Goal: Information Seeking & Learning: Learn about a topic

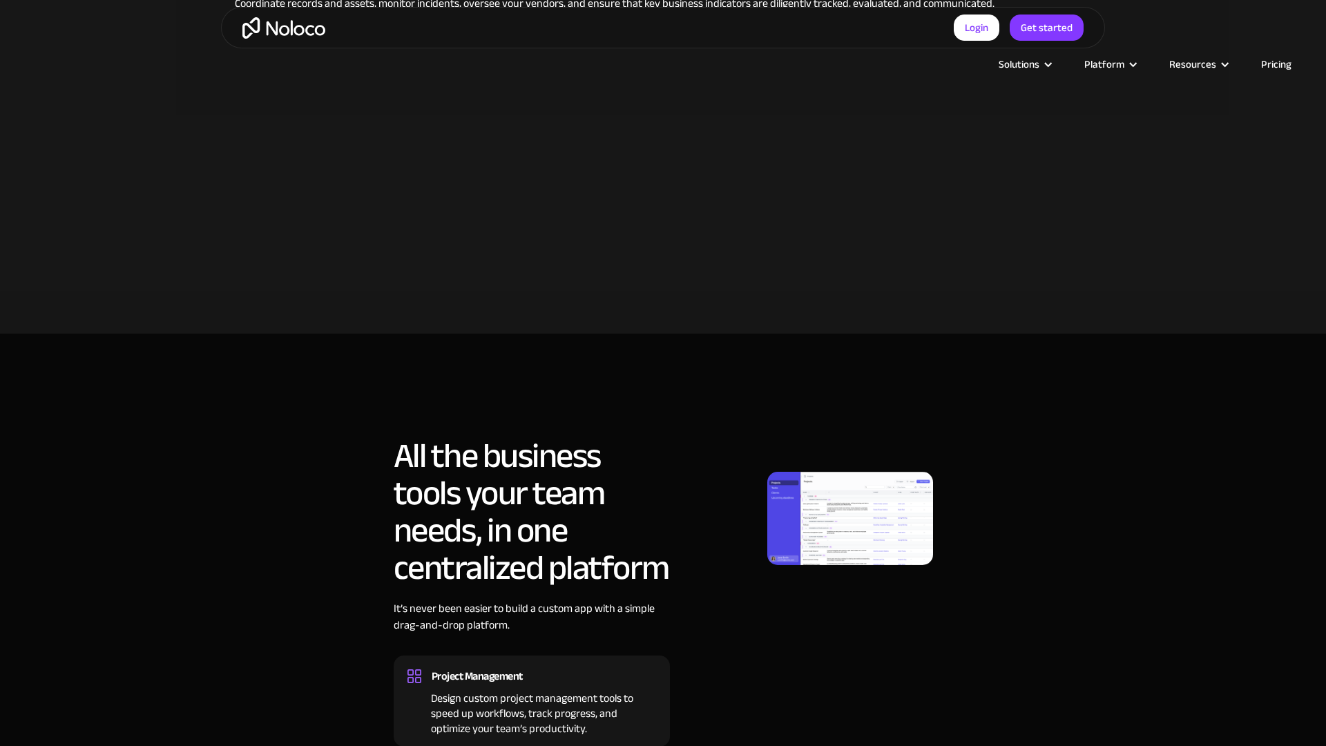
scroll to position [1244, 0]
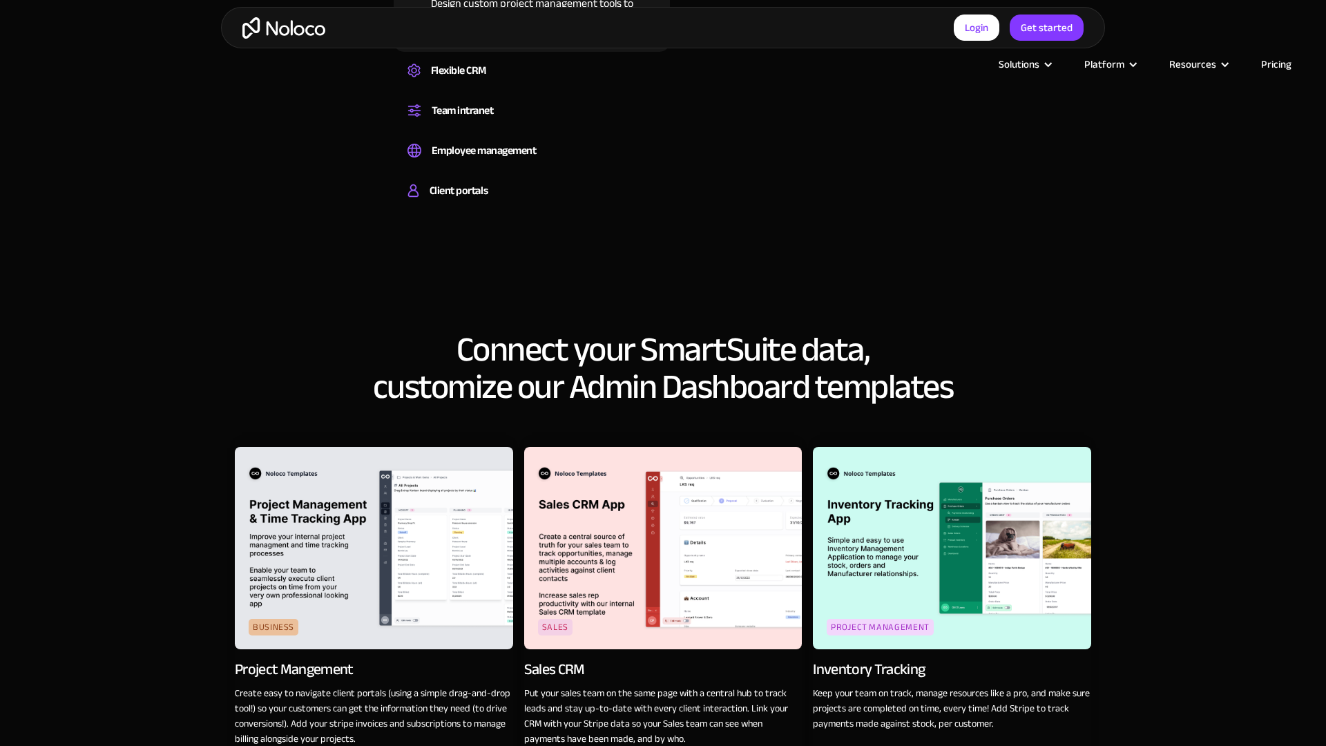
scroll to position [1910, 0]
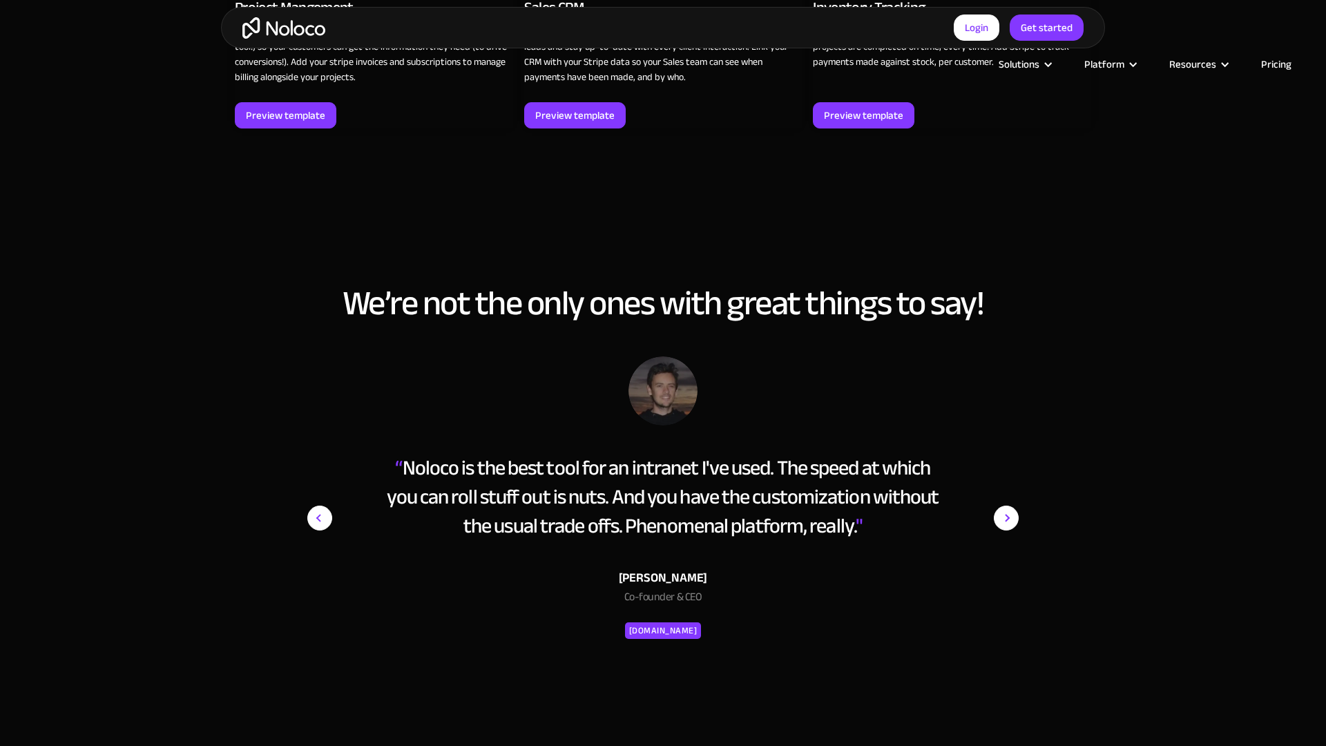
scroll to position [2571, 0]
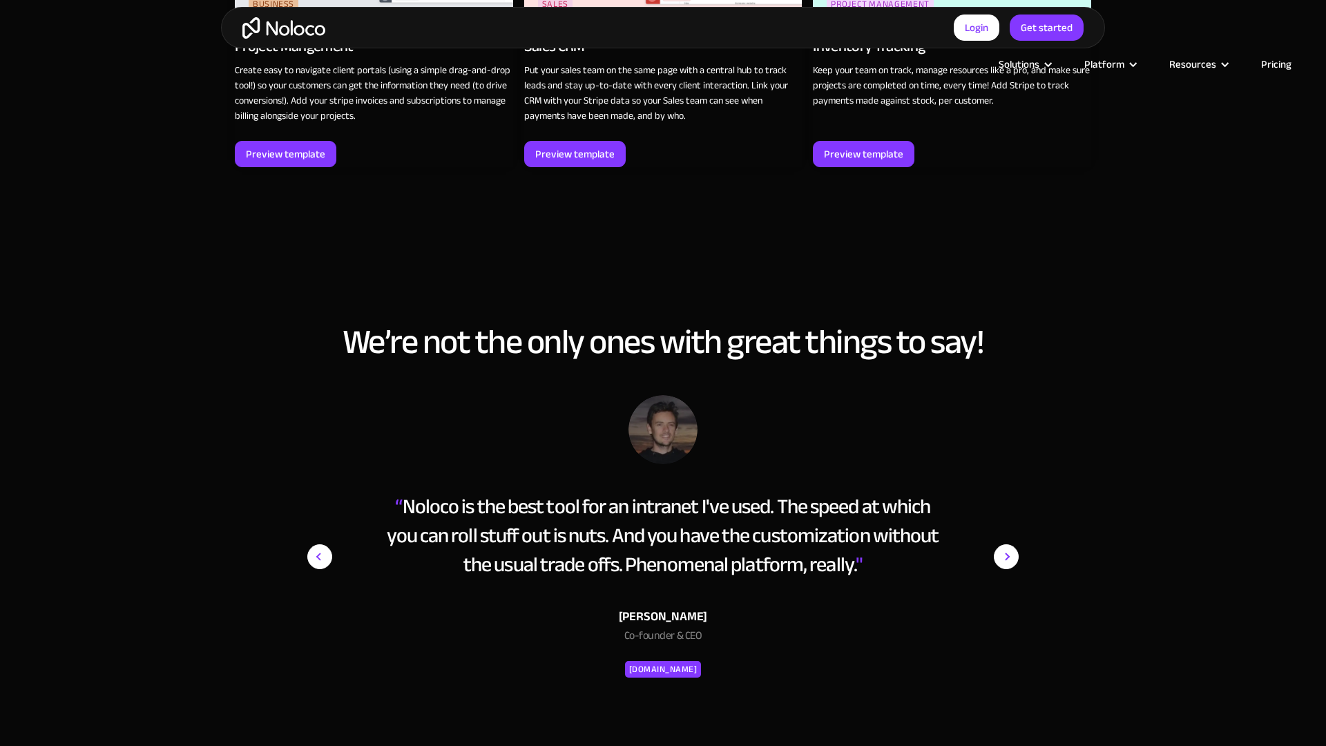
scroll to position [2566, 0]
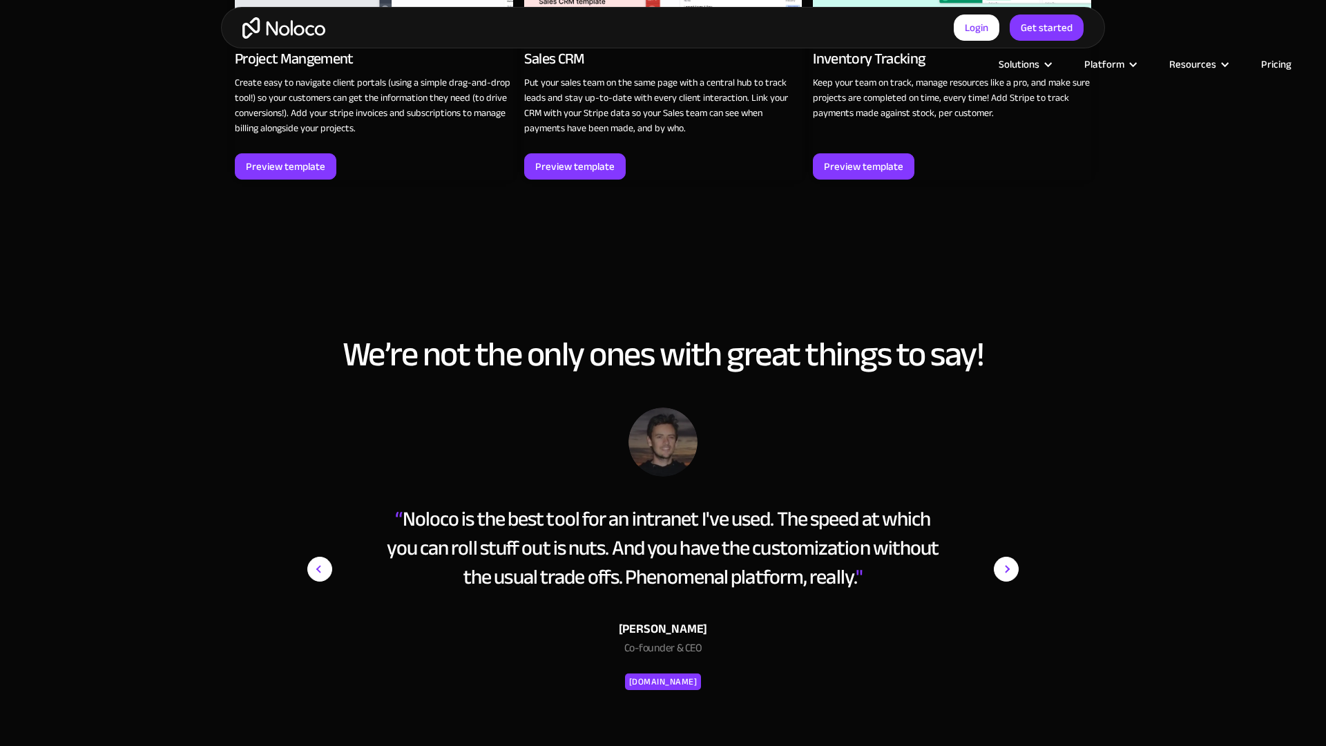
scroll to position [2570, 0]
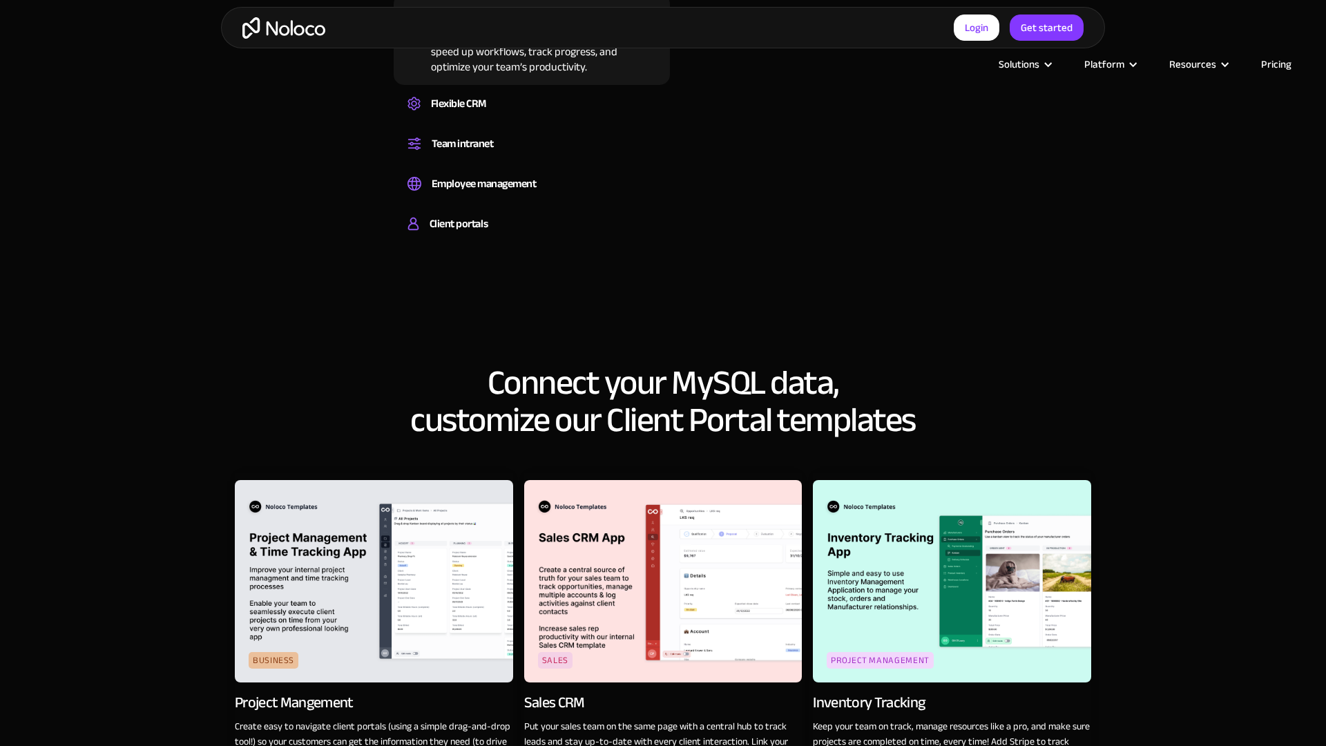
scroll to position [1910, 0]
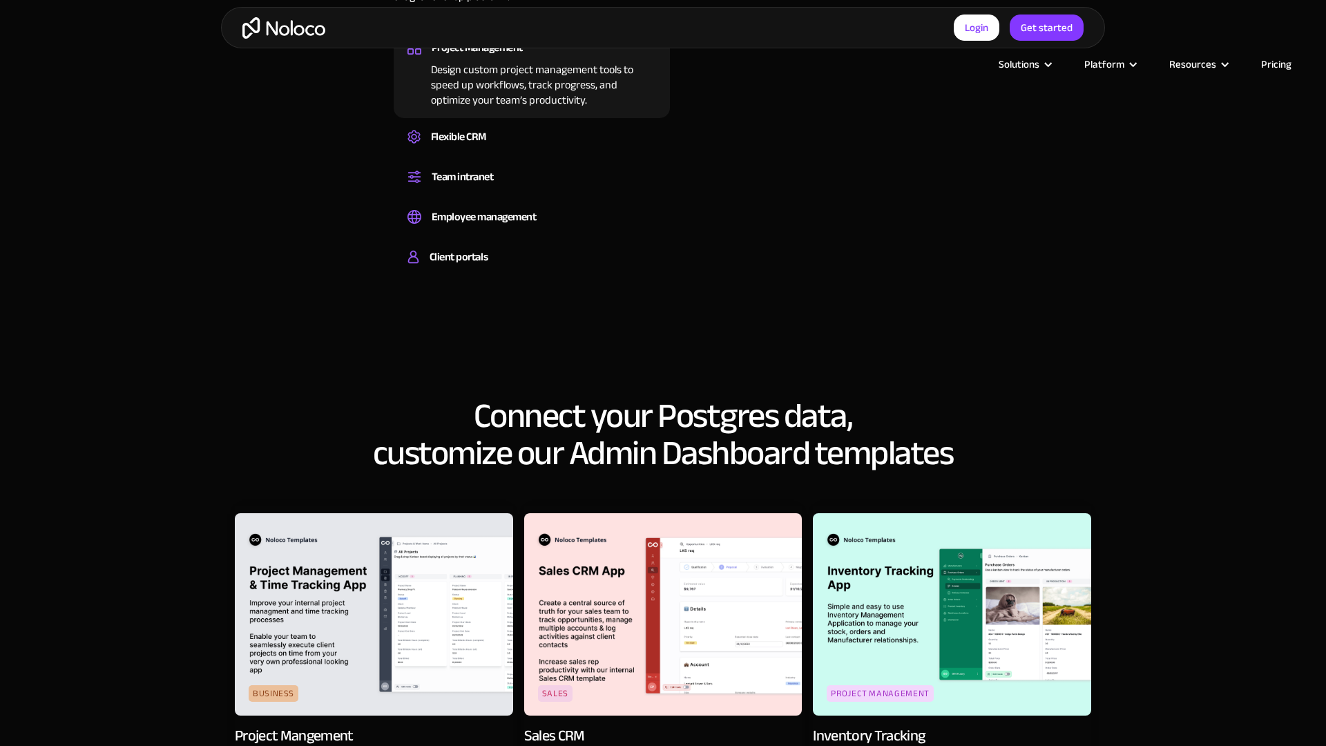
scroll to position [1910, 0]
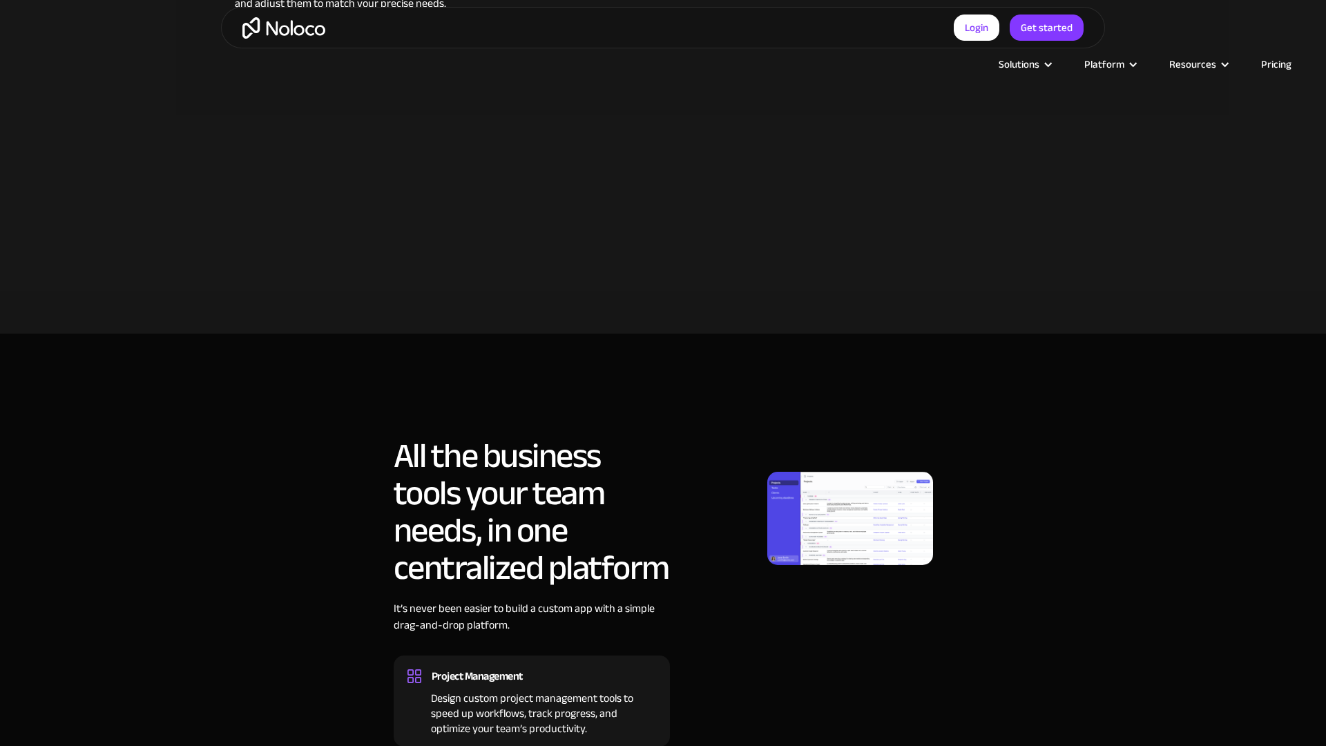
scroll to position [1248, 0]
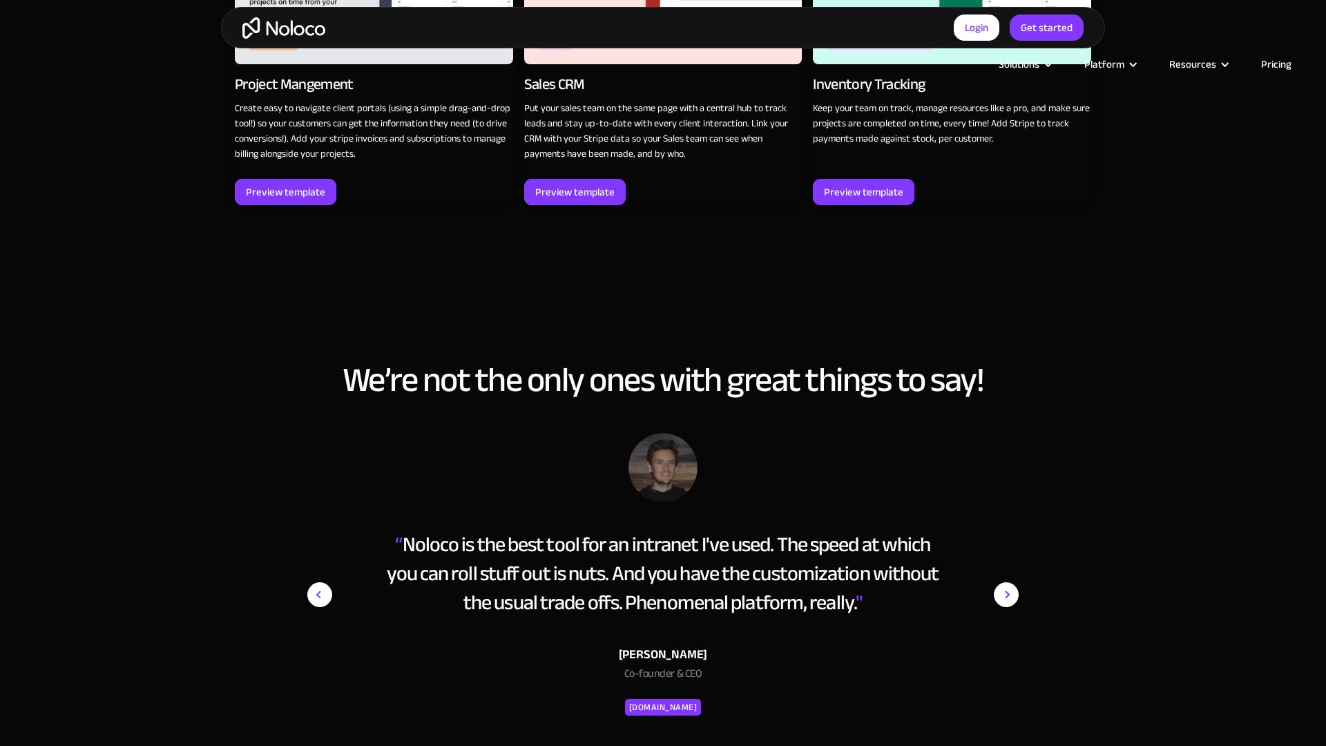
scroll to position [2569, 0]
